Goal: Obtain resource: Download file/media

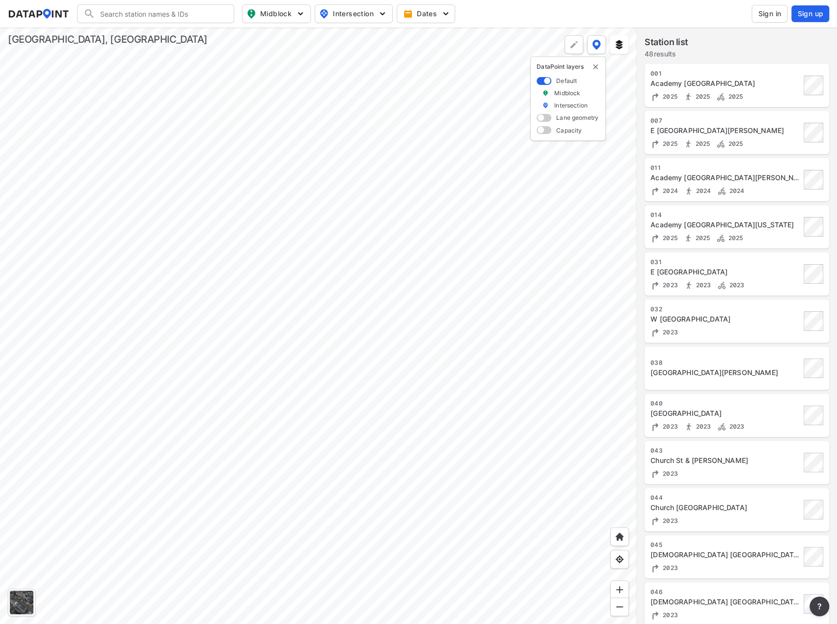
click at [398, 447] on div at bounding box center [318, 325] width 636 height 596
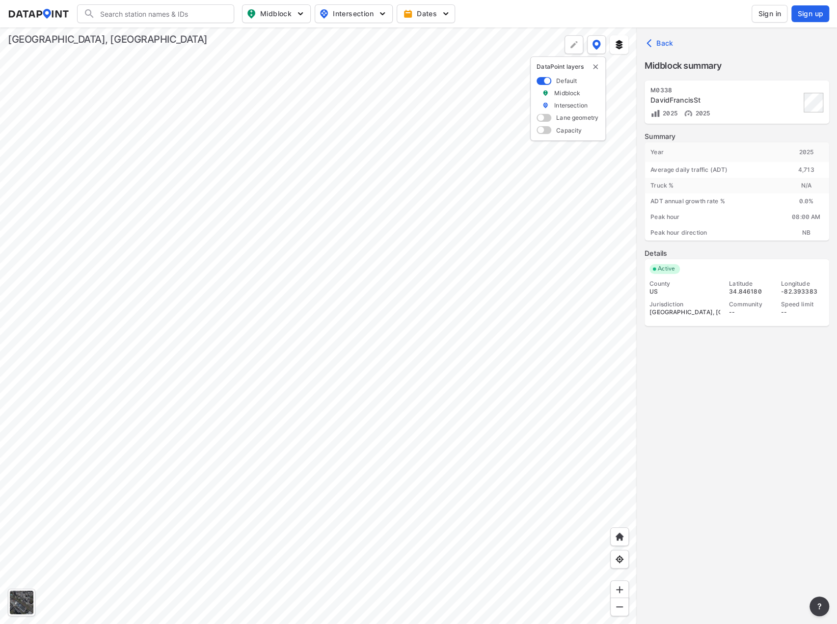
click at [769, 16] on span "Sign in" at bounding box center [769, 14] width 23 height 10
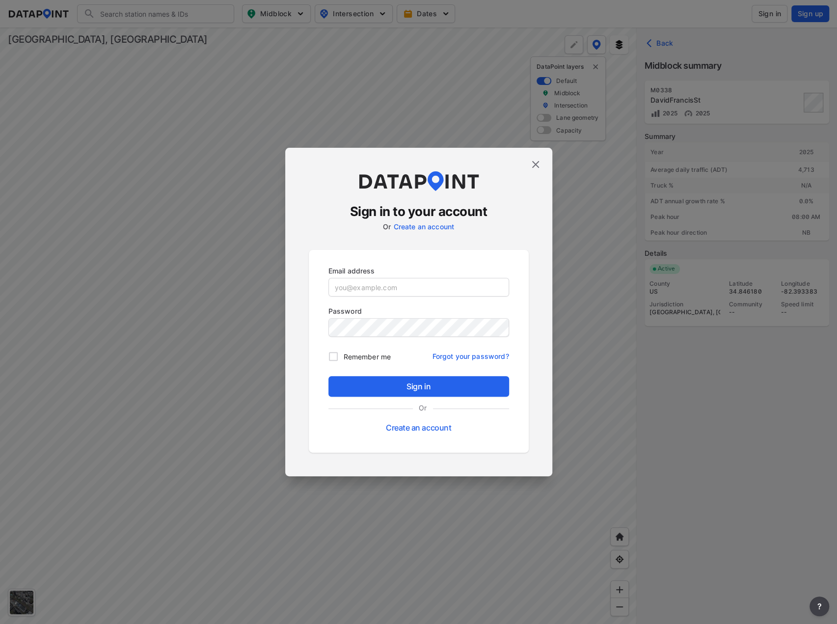
type input "[EMAIL_ADDRESS][DOMAIN_NAME]"
click at [437, 384] on span "Sign in" at bounding box center [418, 386] width 165 height 12
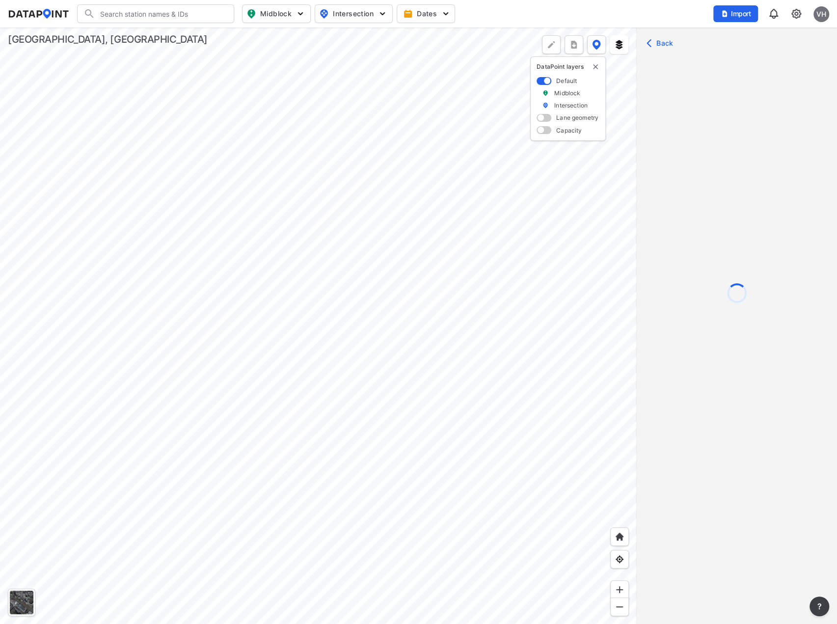
click at [431, 514] on div at bounding box center [318, 325] width 636 height 596
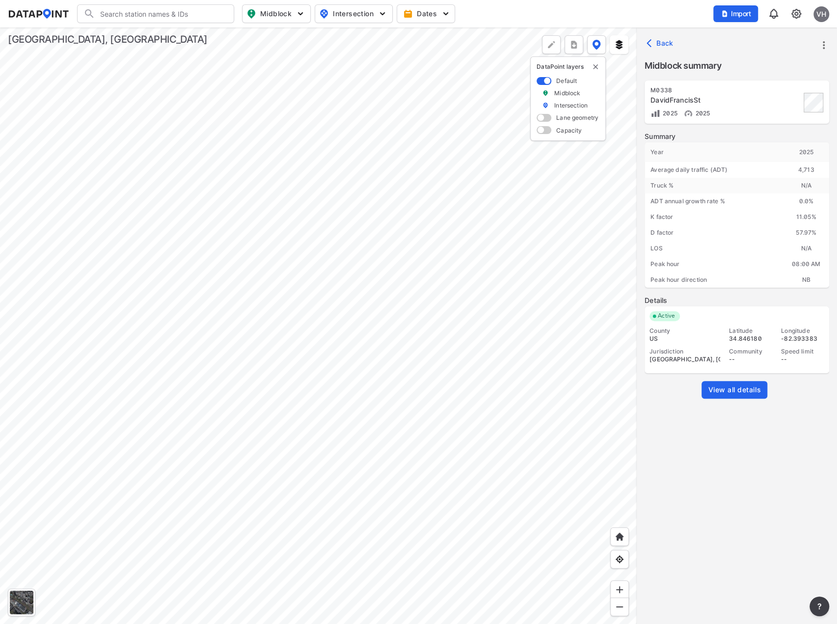
click at [352, 318] on div at bounding box center [318, 325] width 636 height 596
click at [745, 388] on span "View all details" at bounding box center [734, 390] width 53 height 10
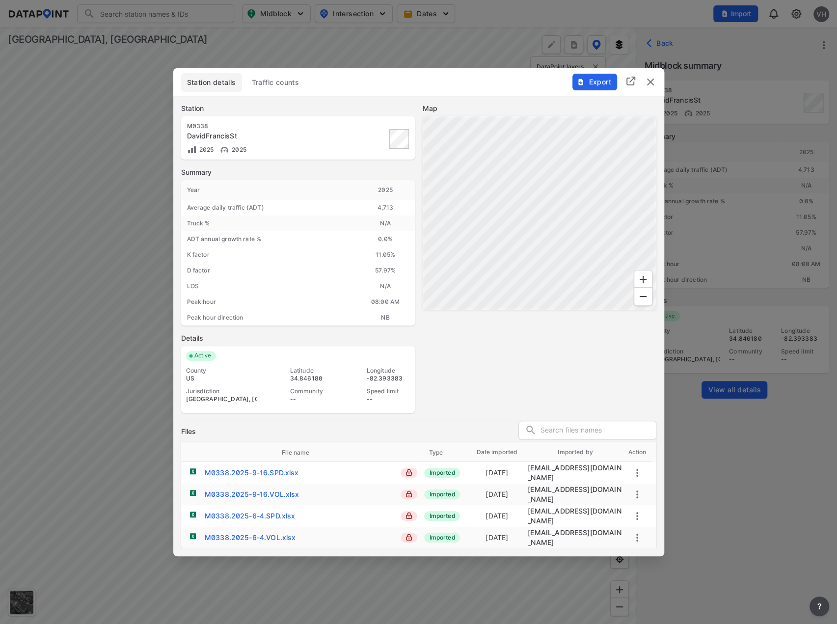
click at [277, 87] on span "Traffic counts" at bounding box center [276, 83] width 48 height 10
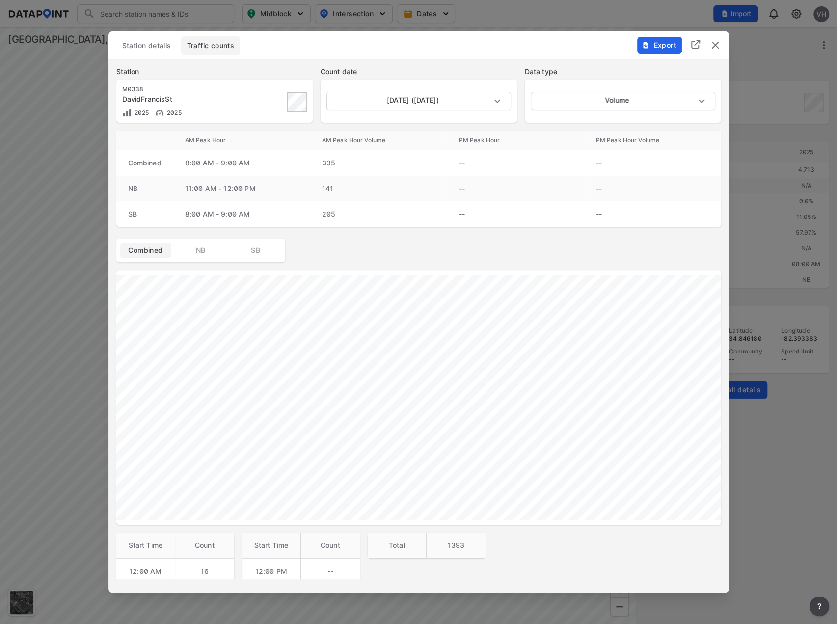
click at [661, 45] on span "Export" at bounding box center [658, 45] width 33 height 10
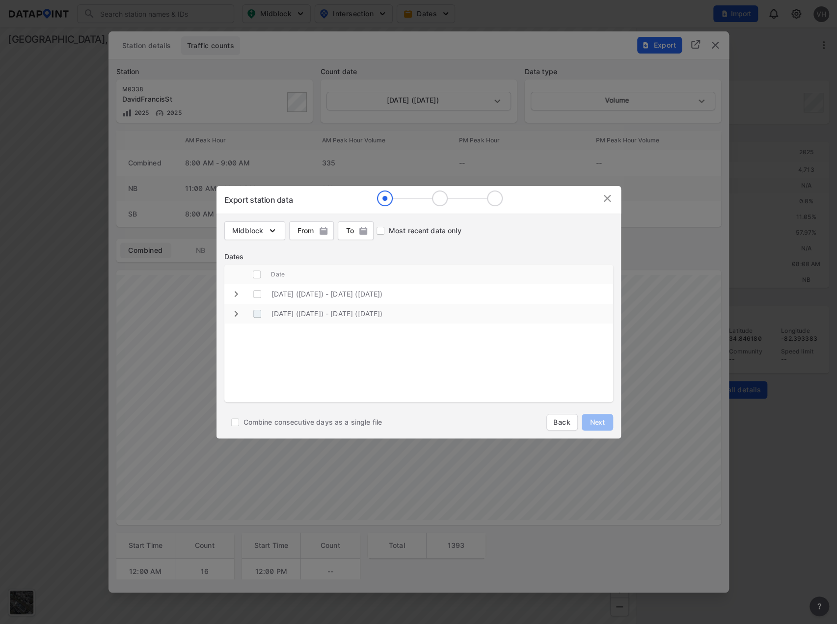
click at [257, 314] on \(Friday\) "decorative checkbox" at bounding box center [257, 313] width 19 height 19
checkbox \(Friday\) "true"
click at [257, 296] on \(Thursday\) "decorative checkbox" at bounding box center [257, 294] width 19 height 19
checkbox \(Thursday\) "true"
checkbox input "true"
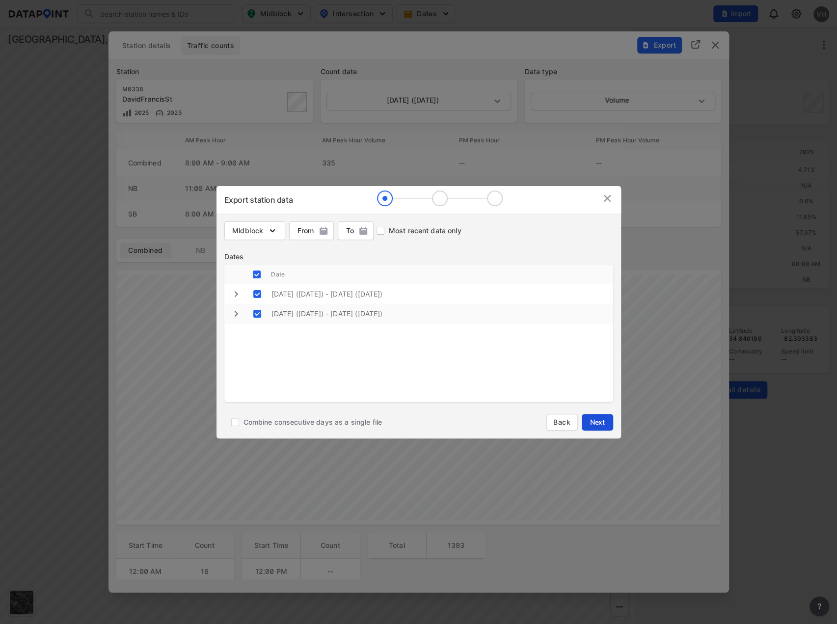
click at [604, 420] on span "Next" at bounding box center [597, 422] width 20 height 10
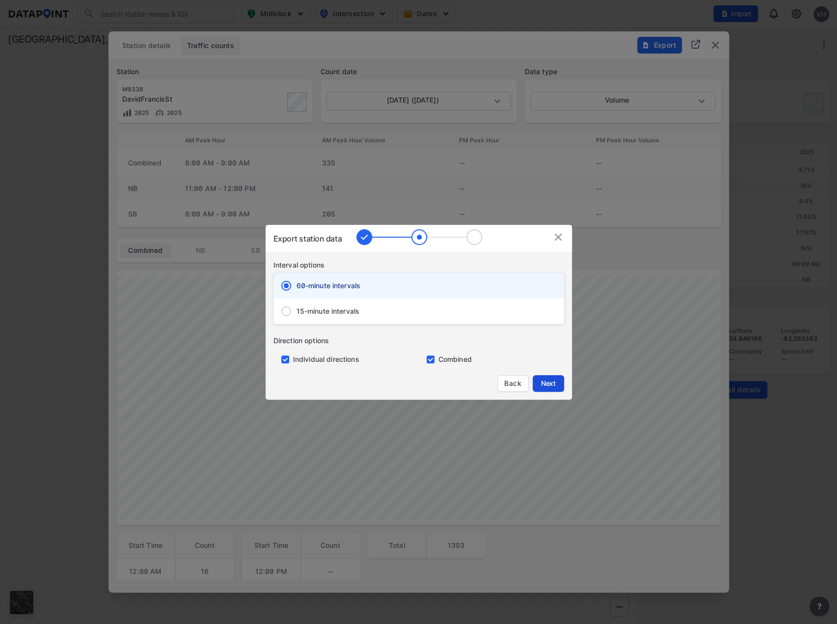
click at [547, 383] on span "Next" at bounding box center [548, 383] width 20 height 10
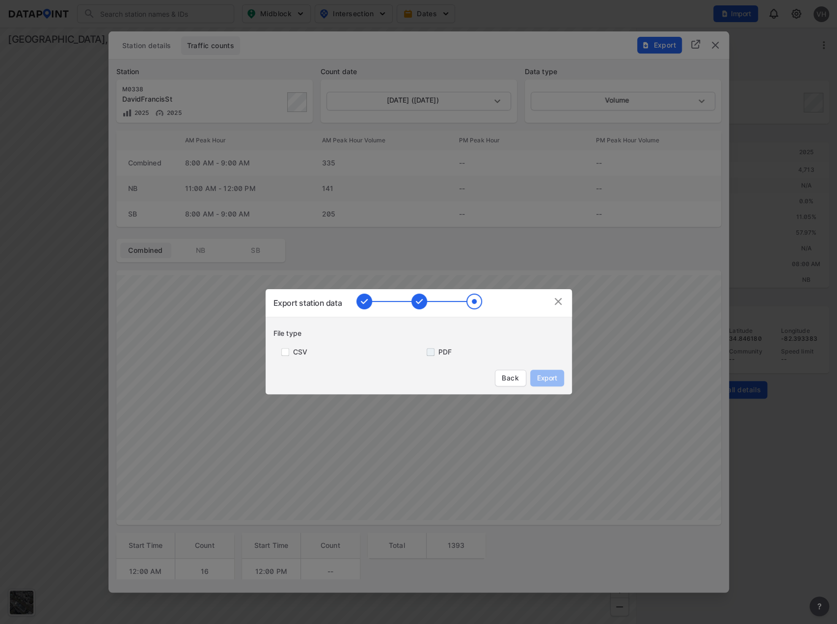
click at [428, 350] on input "primary checkbox" at bounding box center [429, 352] width 20 height 8
checkbox input "true"
click at [541, 378] on span "Export" at bounding box center [547, 378] width 22 height 10
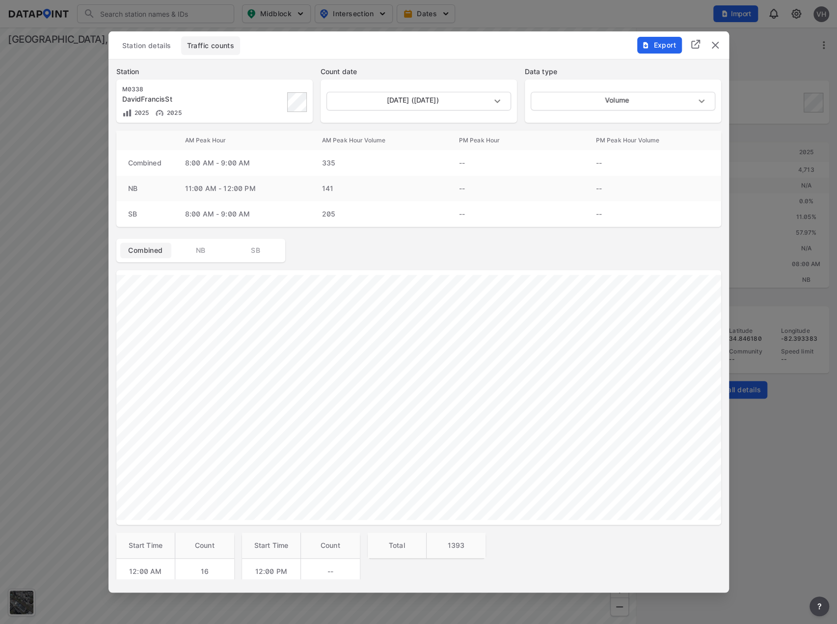
click at [669, 47] on span "Export" at bounding box center [658, 45] width 33 height 10
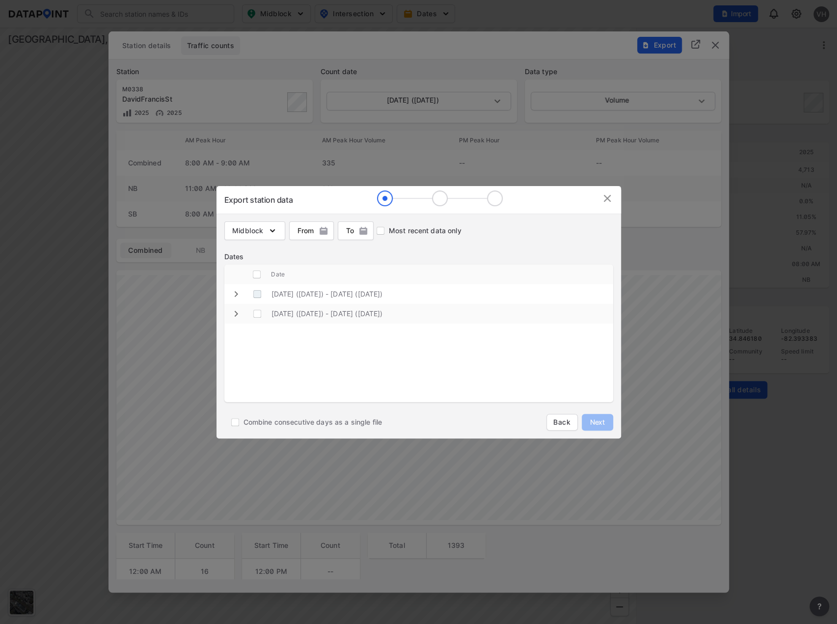
click at [258, 296] on \(Thursday\) "decorative checkbox" at bounding box center [257, 294] width 19 height 19
checkbox \(Thursday\) "true"
click at [597, 417] on span "Next" at bounding box center [597, 422] width 20 height 10
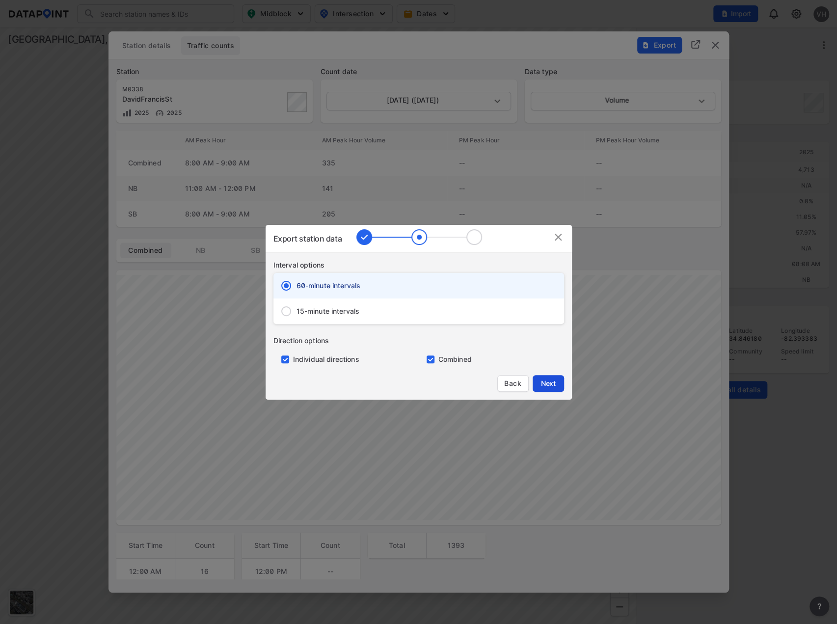
click at [544, 380] on span "Next" at bounding box center [548, 383] width 20 height 10
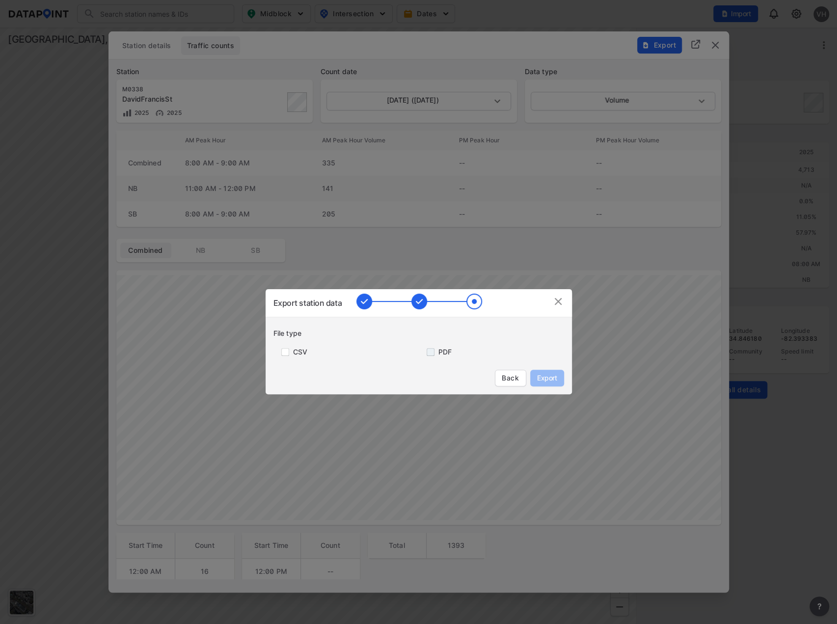
click at [432, 352] on input "primary checkbox" at bounding box center [429, 352] width 20 height 8
checkbox input "true"
click at [553, 375] on span "Export" at bounding box center [547, 378] width 22 height 10
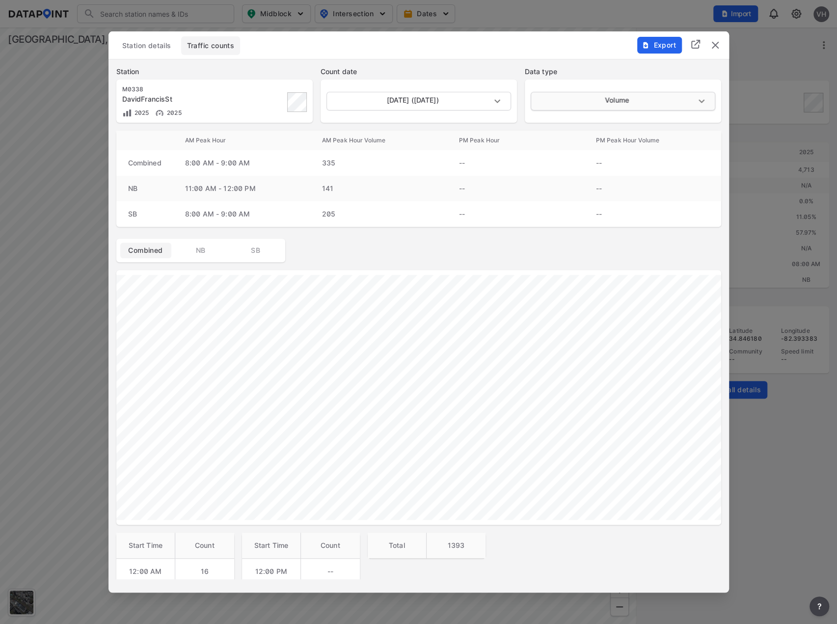
click at [580, 99] on body "Search Please enter a search term. Midblock Intersection Dates Import VH Import…" at bounding box center [418, 312] width 837 height 624
click at [553, 139] on li "Speed" at bounding box center [621, 138] width 183 height 19
type input "Speed"
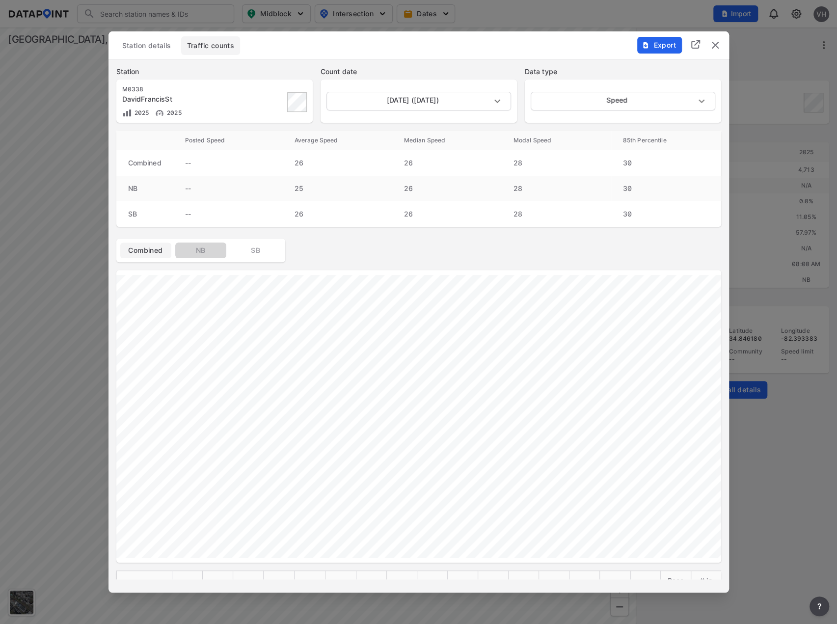
click at [202, 250] on span "NB" at bounding box center [200, 250] width 39 height 10
click at [254, 247] on span "SB" at bounding box center [255, 250] width 39 height 10
